Goal: Use online tool/utility: Utilize a website feature to perform a specific function

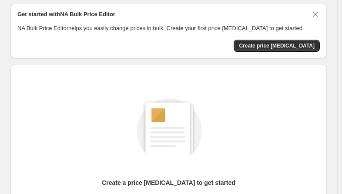
scroll to position [44, 0]
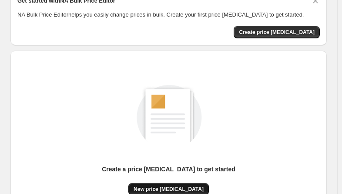
click at [178, 191] on span "New price [MEDICAL_DATA]" at bounding box center [169, 188] width 70 height 7
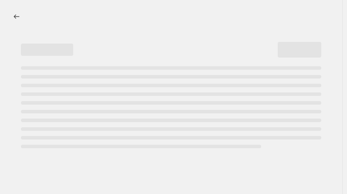
select select "percentage"
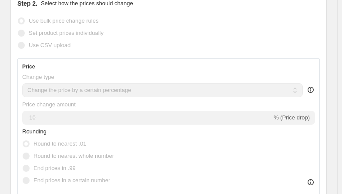
scroll to position [131, 0]
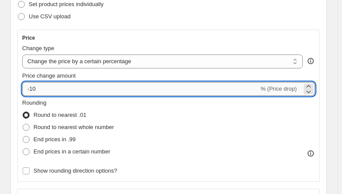
click at [73, 91] on input "-10" at bounding box center [140, 89] width 237 height 14
type input "-1"
click at [198, 83] on input "-30" at bounding box center [140, 89] width 237 height 14
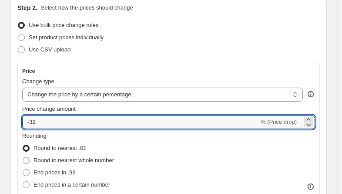
scroll to position [87, 0]
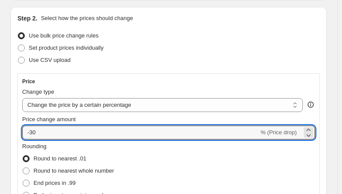
type input "-30"
click at [182, 52] on div "Set product prices individually" at bounding box center [168, 48] width 303 height 12
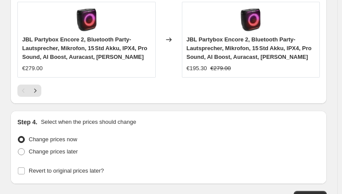
scroll to position [1016, 0]
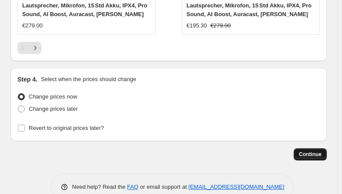
click at [315, 151] on span "Continue" at bounding box center [310, 154] width 23 height 7
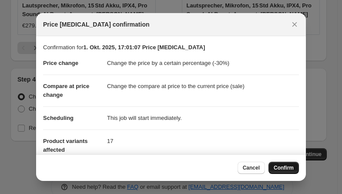
click at [281, 168] on span "Confirm" at bounding box center [284, 167] width 20 height 7
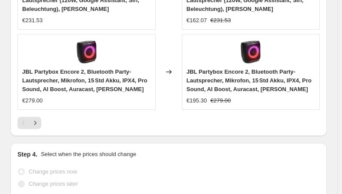
select select "percentage"
